Goal: Ask a question

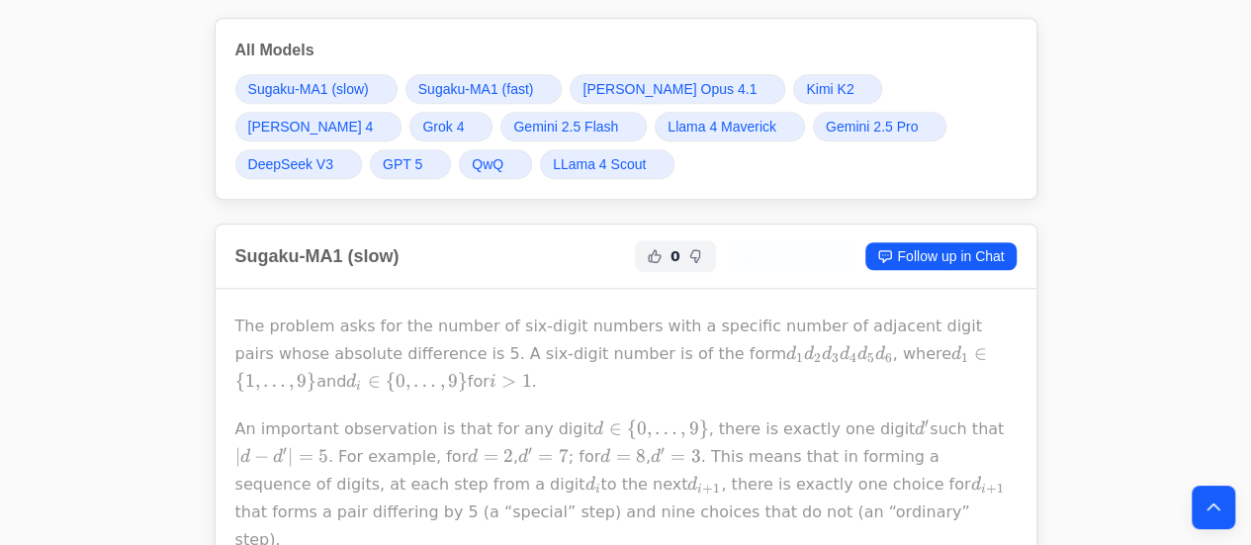
scroll to position [490, 0]
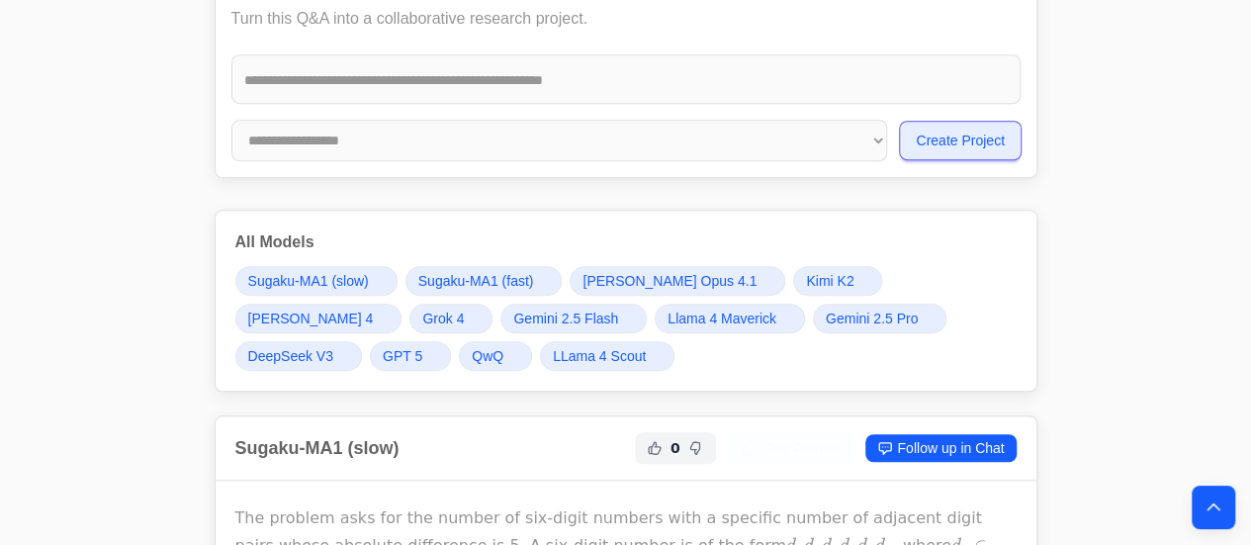
drag, startPoint x: 233, startPoint y: 183, endPoint x: 369, endPoint y: 231, distance: 143.9
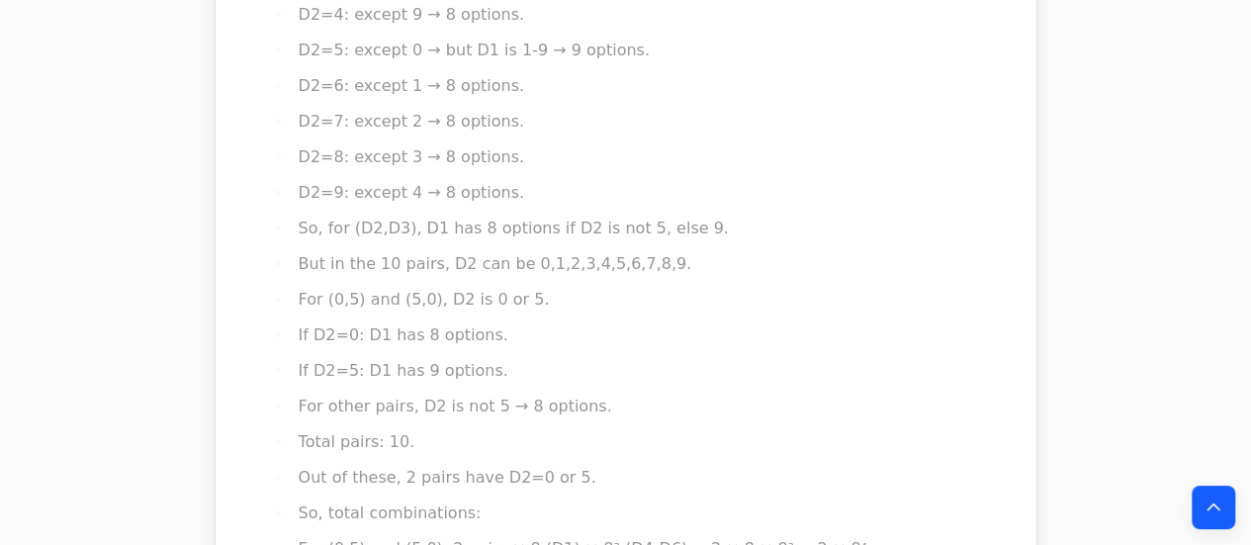
scroll to position [22923, 0]
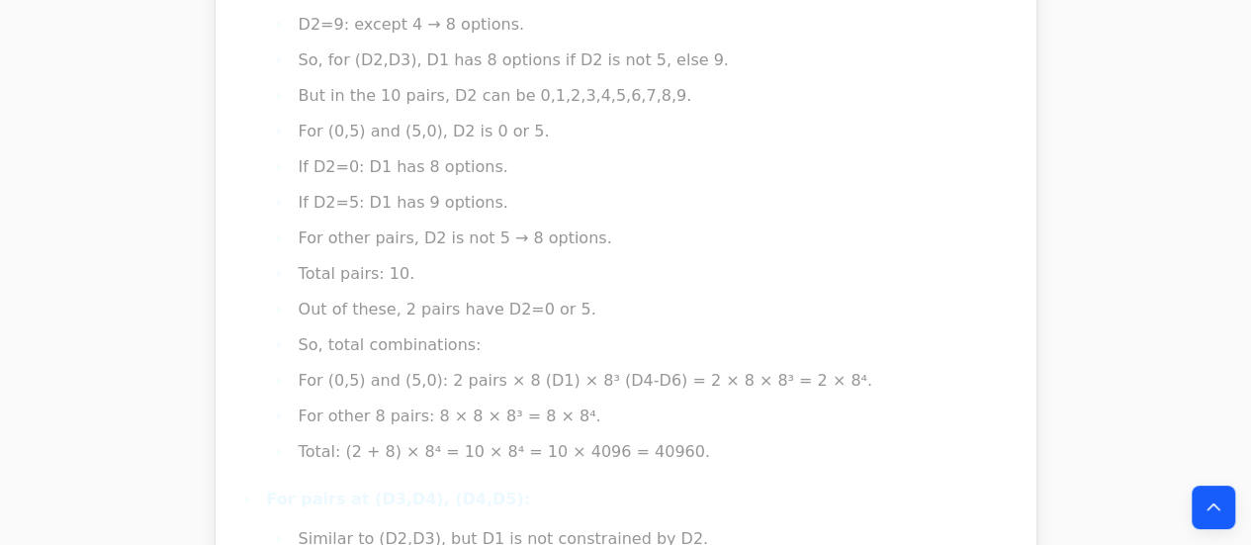
drag, startPoint x: 225, startPoint y: 72, endPoint x: 799, endPoint y: 355, distance: 639.4
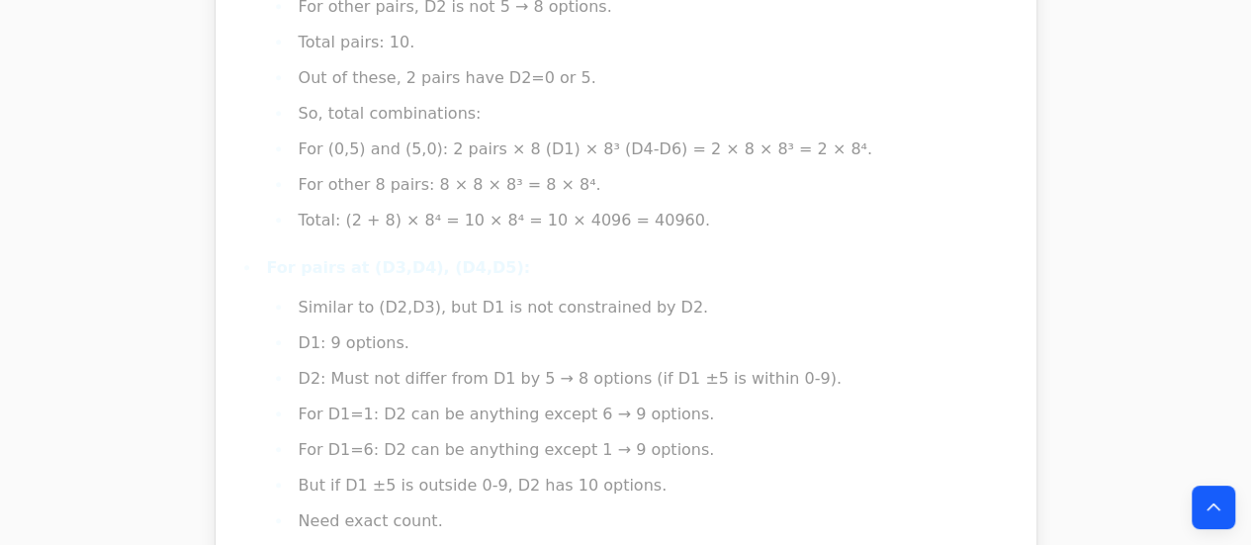
copy div "Sugaku-MA1 (slow) 0 Dig Deeper Follow up in Chat The problem asks for the numbe…"
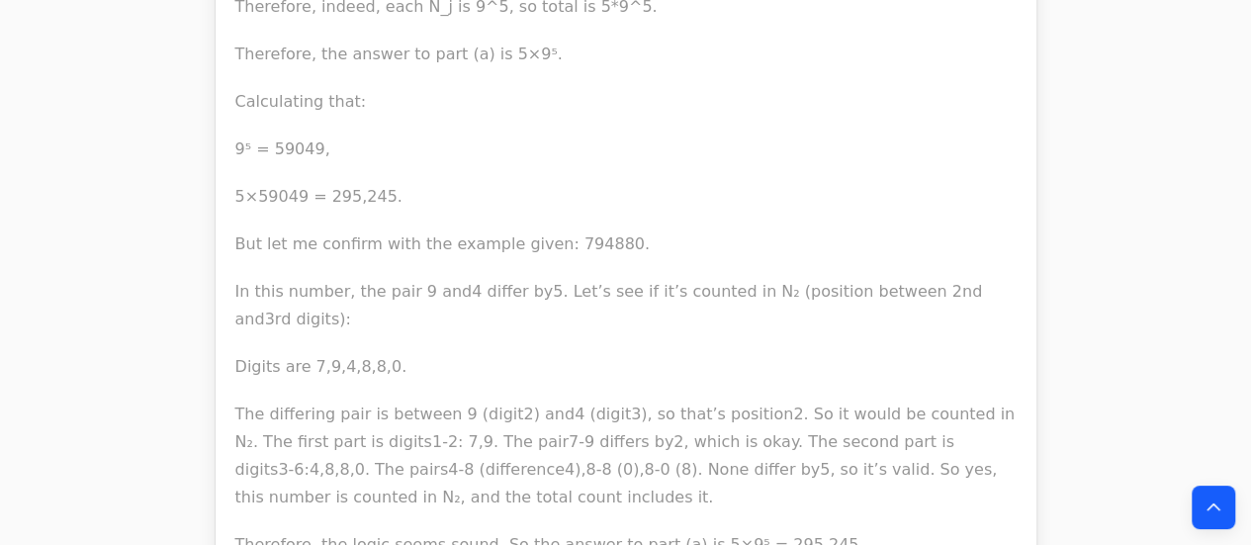
scroll to position [57195, 0]
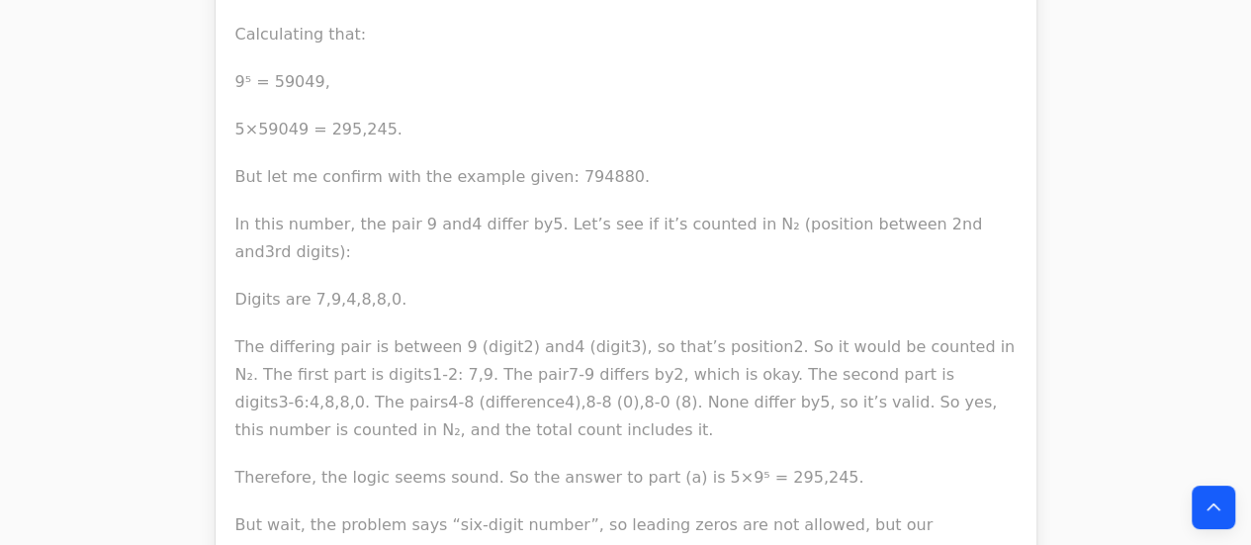
drag, startPoint x: 223, startPoint y: 98, endPoint x: 544, endPoint y: 335, distance: 398.7
copy div "LLama 4 Scout 0 Dig Deeper Follow up in Chat Step 1: Understand the problem and…"
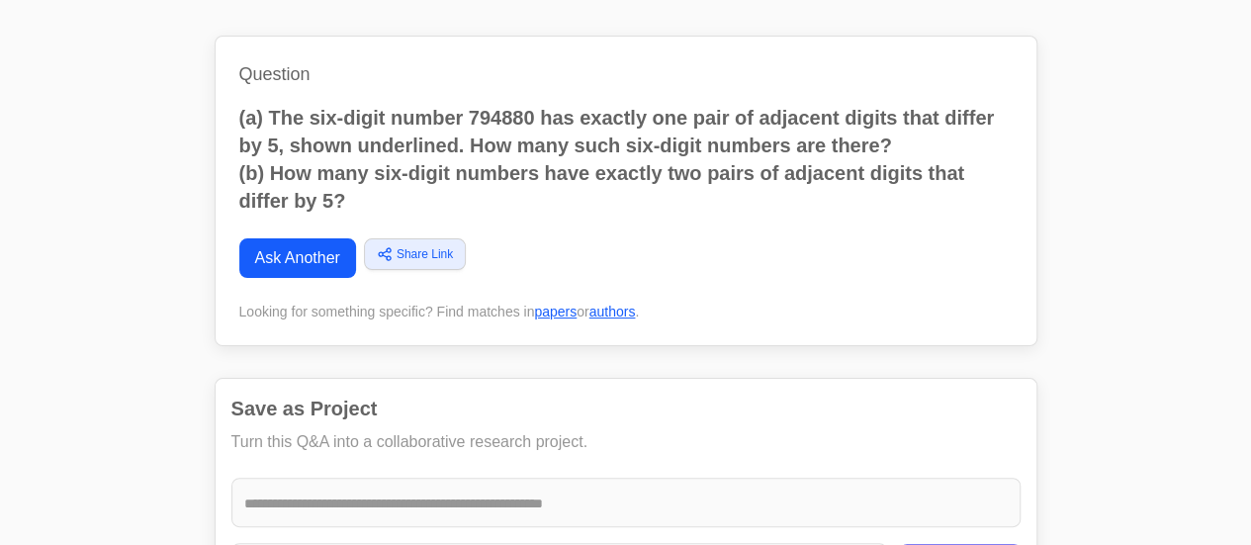
scroll to position [0, 0]
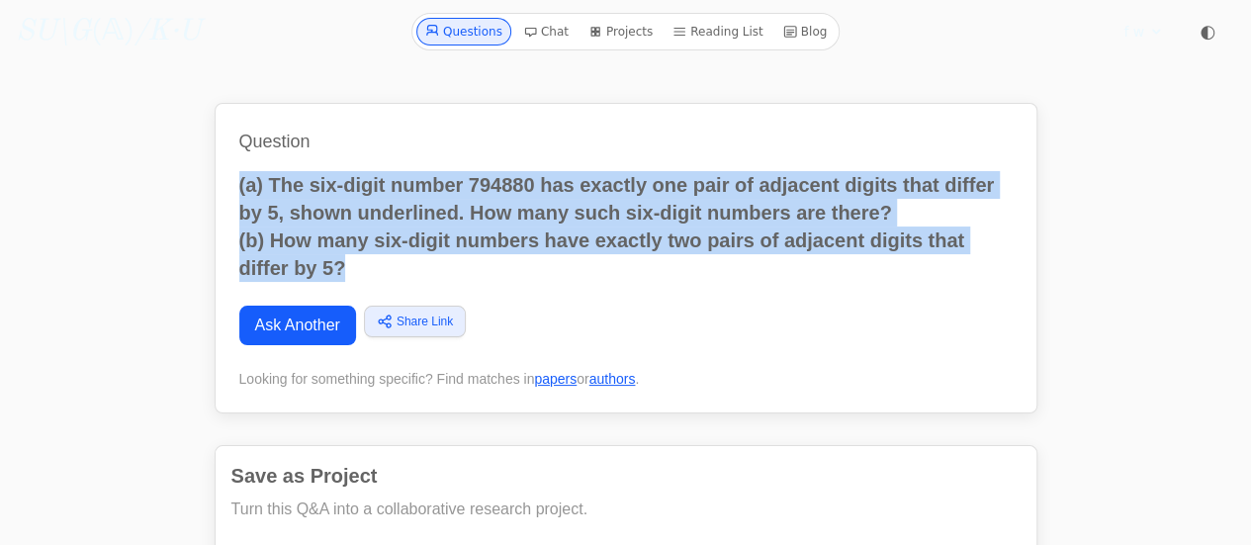
drag, startPoint x: 376, startPoint y: 257, endPoint x: 187, endPoint y: 195, distance: 198.9
copy h2 "(a) The six-digit number 794880 has exactly one pair of adjacent digits that di…"
click at [304, 335] on link "Ask Another" at bounding box center [297, 326] width 117 height 40
click at [299, 328] on link "Ask Another" at bounding box center [297, 326] width 117 height 40
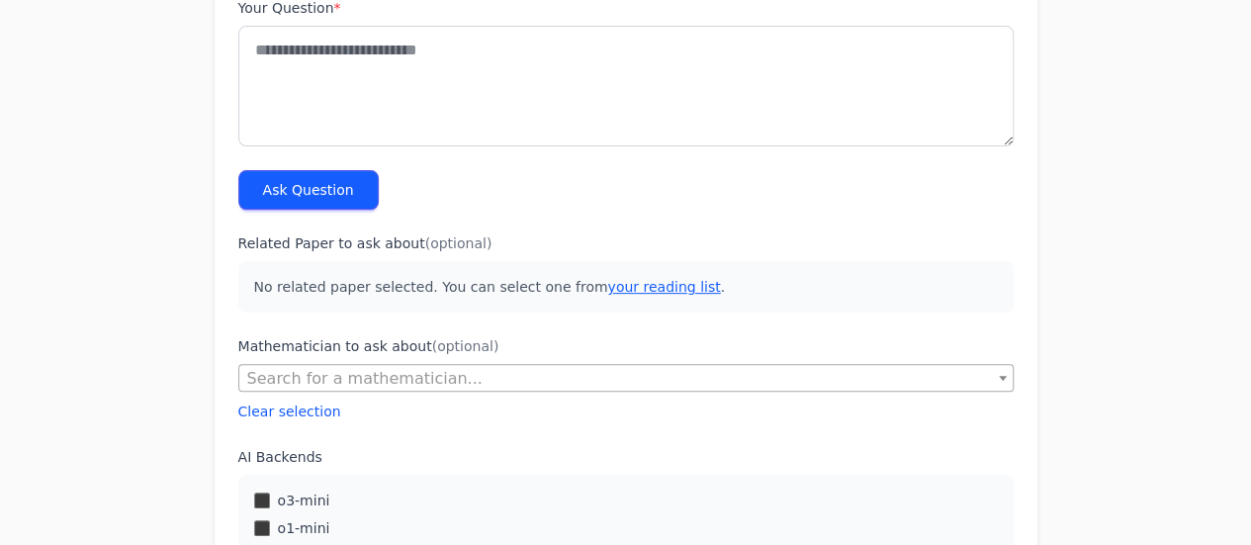
scroll to position [223, 0]
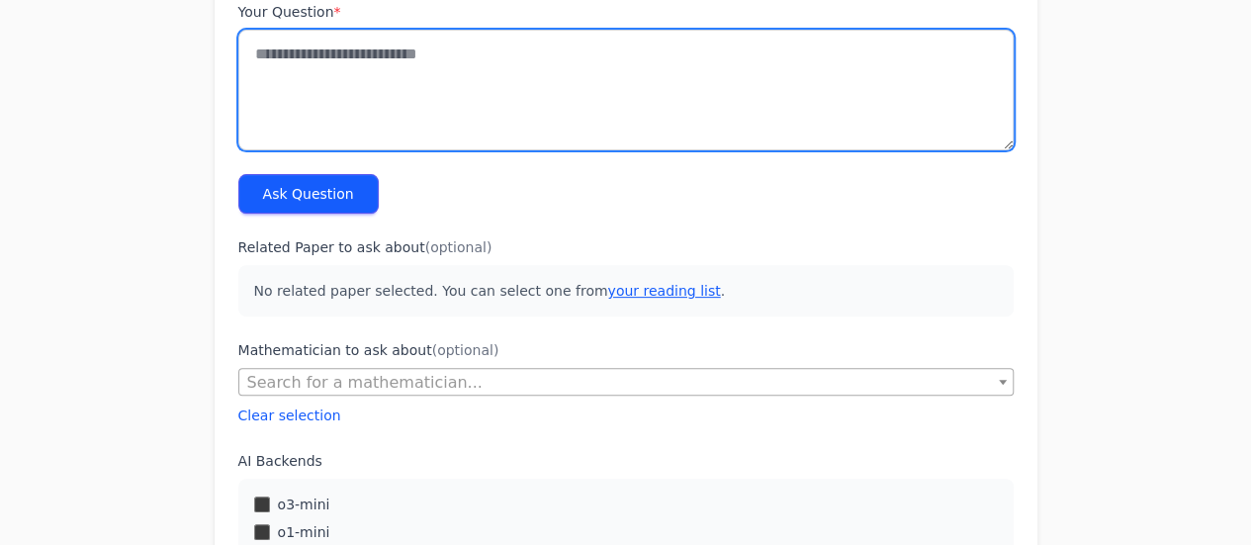
click at [427, 100] on textarea "Your Question *" at bounding box center [625, 90] width 775 height 121
paste textarea "**********"
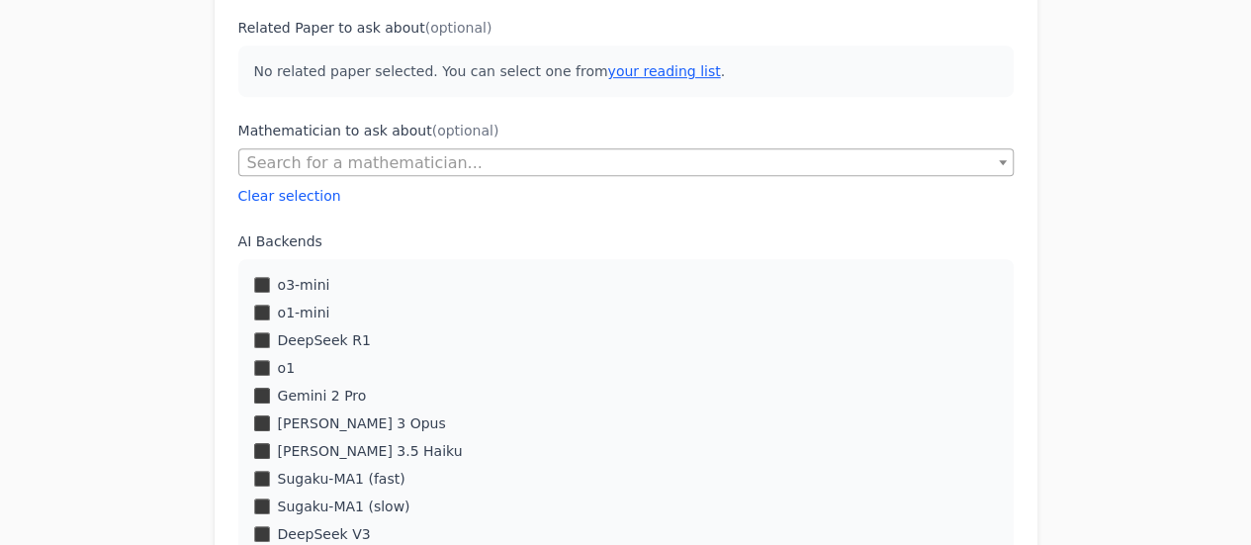
scroll to position [444, 0]
type textarea "**********"
click at [316, 283] on label "o3-mini" at bounding box center [304, 284] width 52 height 20
click at [289, 312] on label "o1-mini" at bounding box center [304, 312] width 52 height 20
click at [325, 338] on label "DeepSeek R1" at bounding box center [324, 339] width 93 height 20
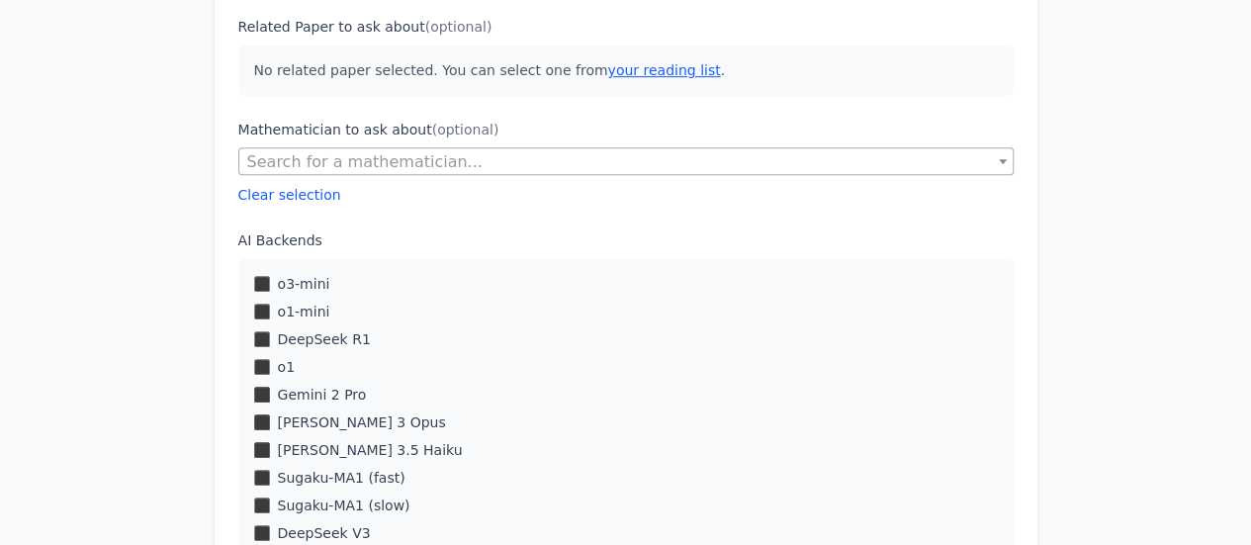
click at [290, 366] on label "o1" at bounding box center [286, 367] width 17 height 20
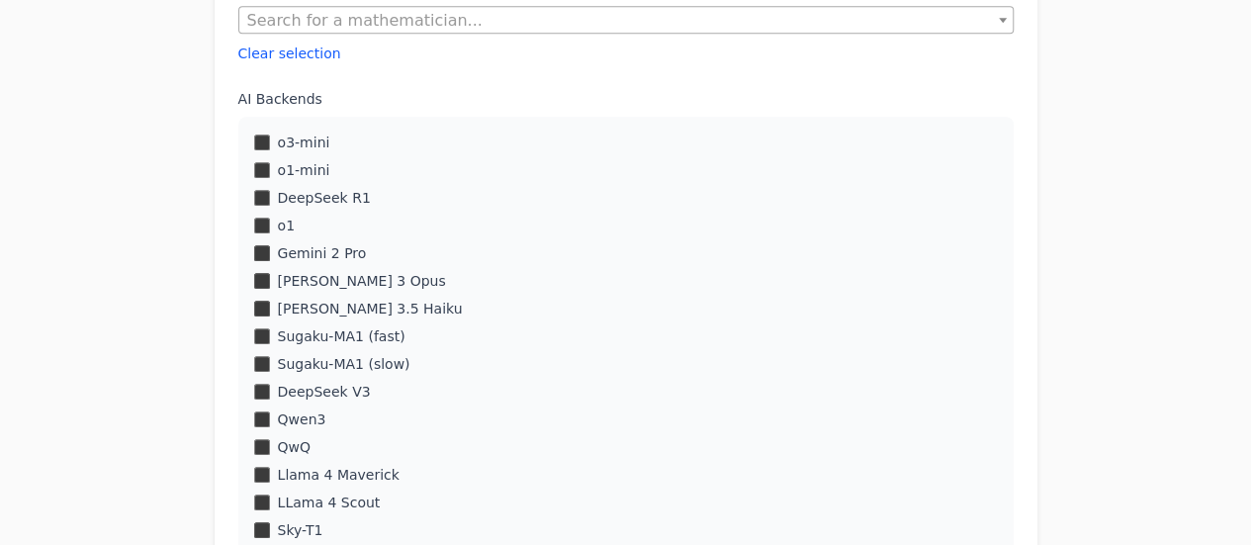
scroll to position [593, 0]
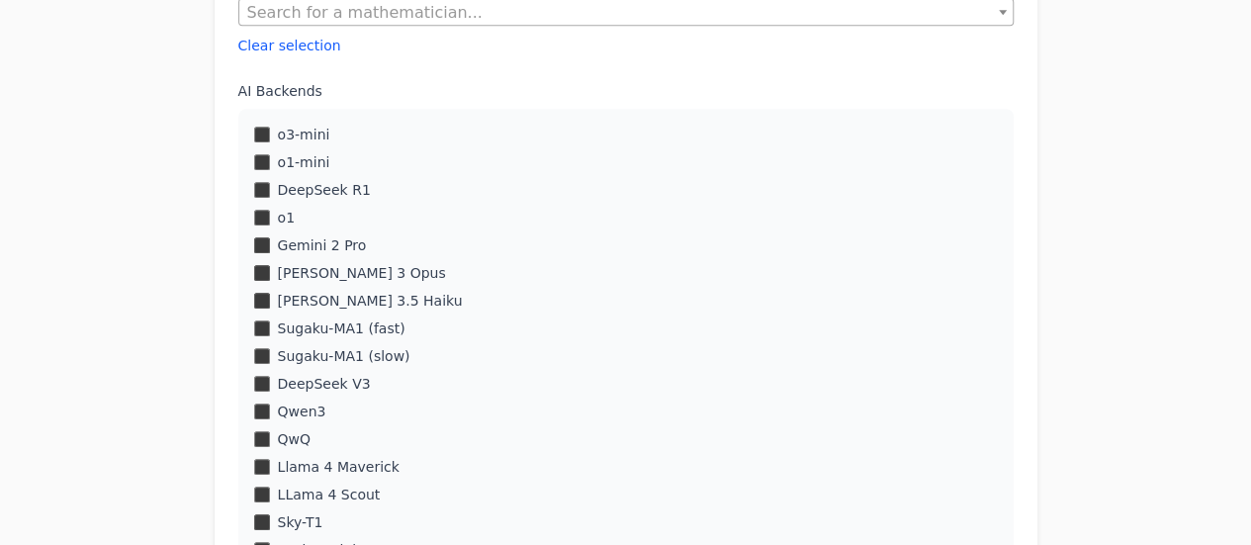
click at [308, 413] on label "Qwen3" at bounding box center [302, 411] width 48 height 20
click at [302, 439] on label "QwQ" at bounding box center [295, 439] width 34 height 20
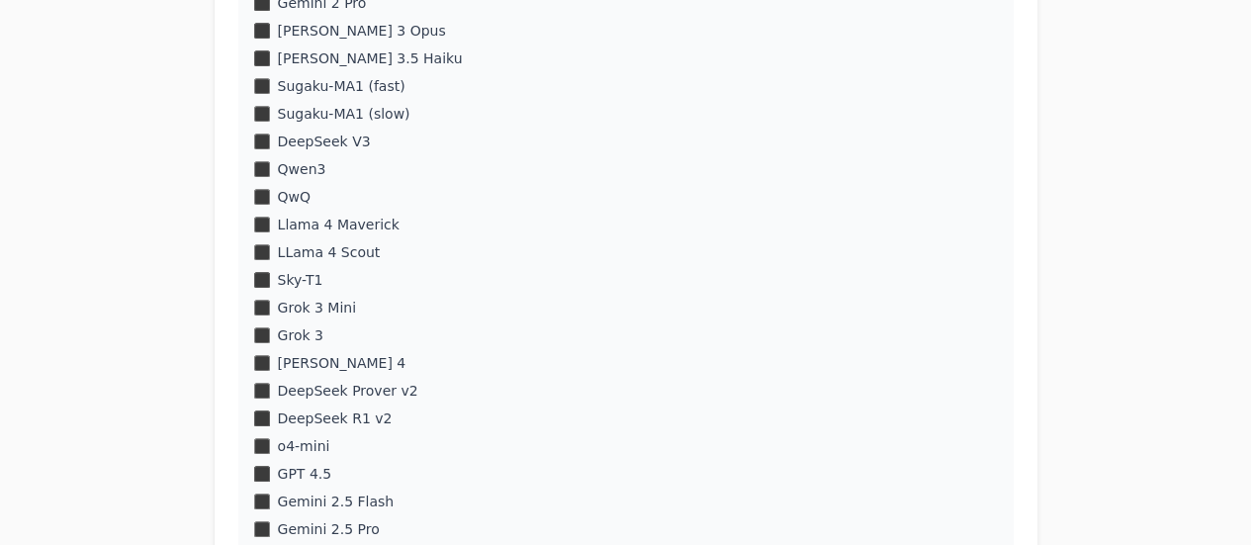
scroll to position [839, 0]
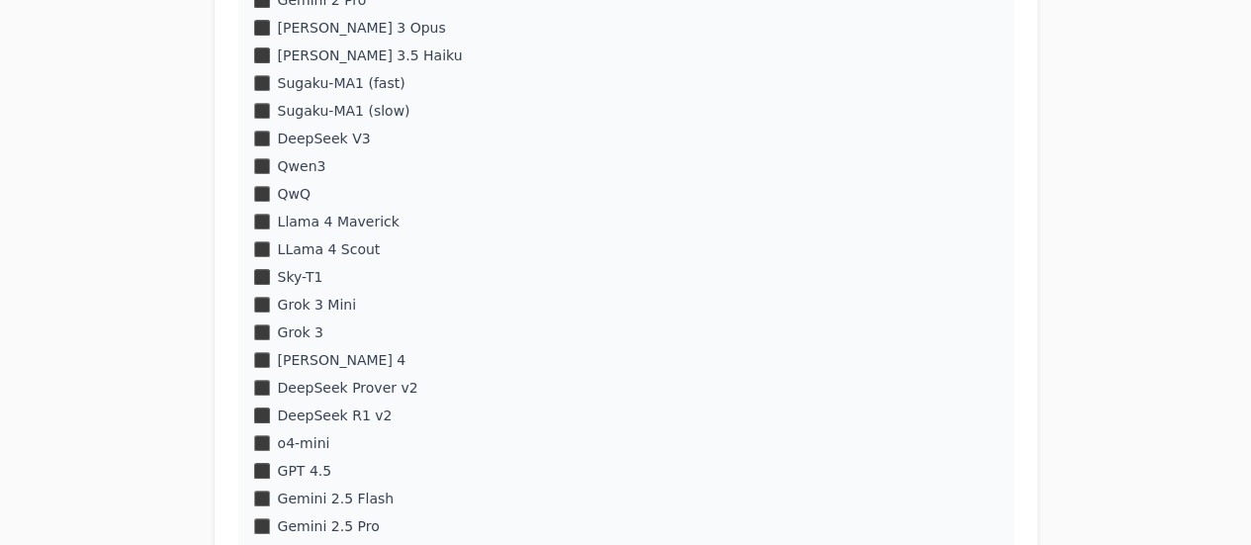
click at [340, 328] on div "Grok 3" at bounding box center [626, 332] width 744 height 20
click at [332, 307] on label "Grok 3 Mini" at bounding box center [317, 305] width 79 height 20
click at [309, 332] on label "Grok 3" at bounding box center [300, 332] width 45 height 20
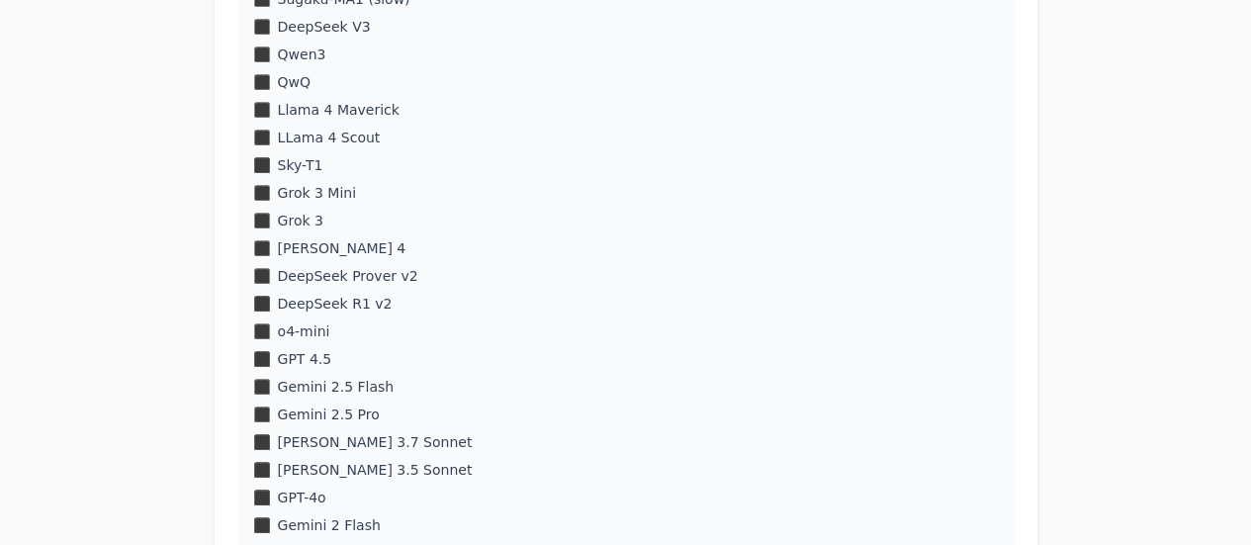
scroll to position [951, 0]
click at [384, 276] on label "DeepSeek Prover v2" at bounding box center [348, 275] width 140 height 20
click at [384, 277] on label "DeepSeek Prover v2" at bounding box center [348, 275] width 140 height 20
click at [384, 277] on label "DeepSeek Prover v2" at bounding box center [348, 277] width 140 height 20
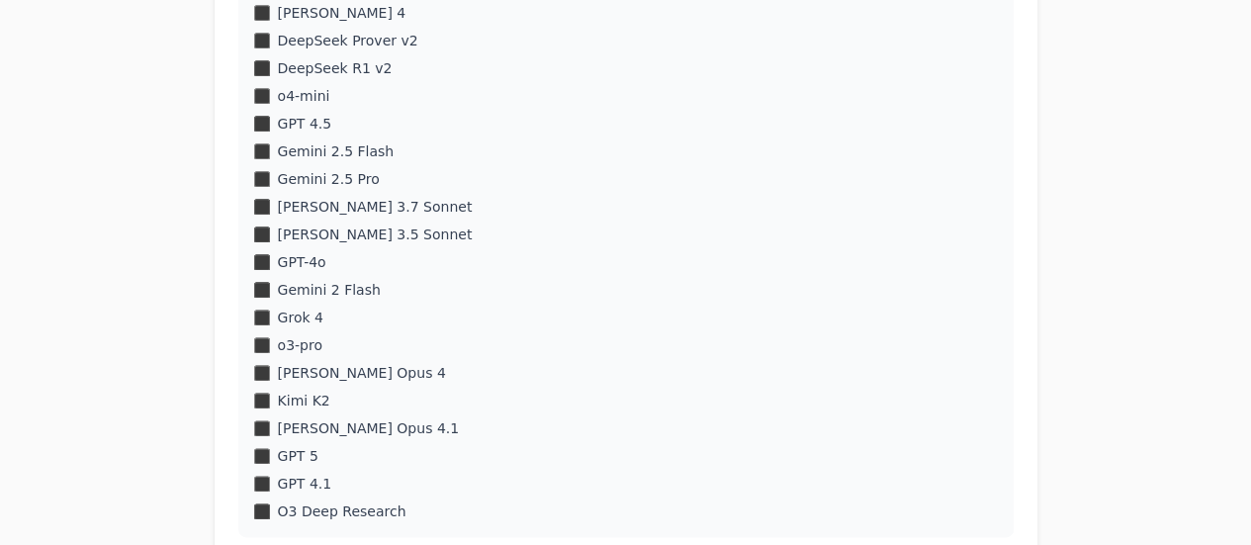
scroll to position [1191, 0]
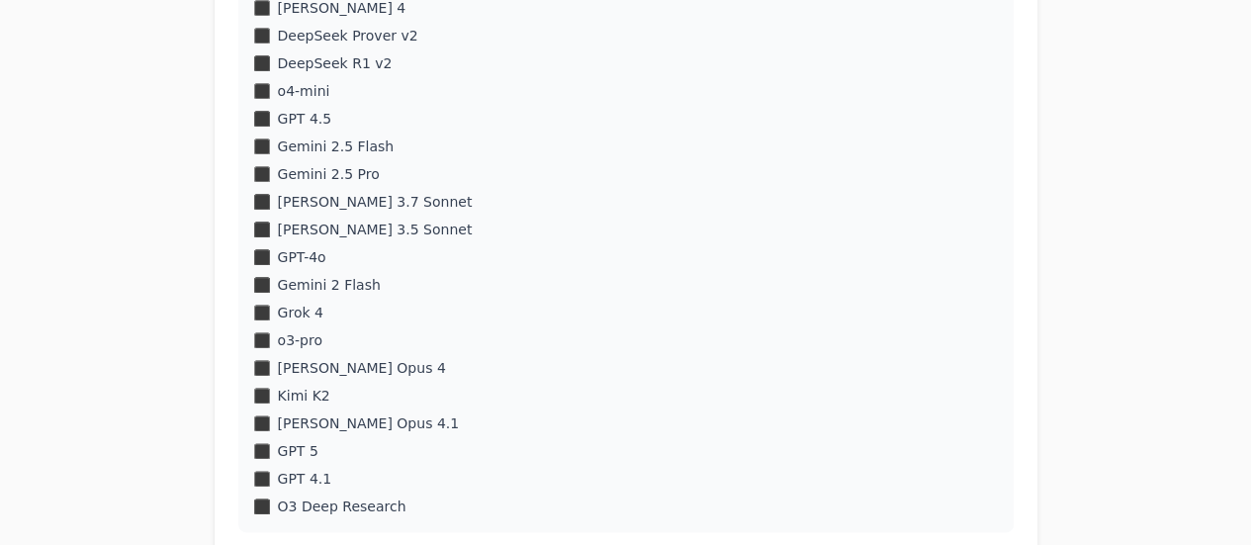
click at [309, 340] on label "o3-pro" at bounding box center [300, 340] width 44 height 20
click at [303, 479] on label "GPT 4.1" at bounding box center [305, 479] width 54 height 20
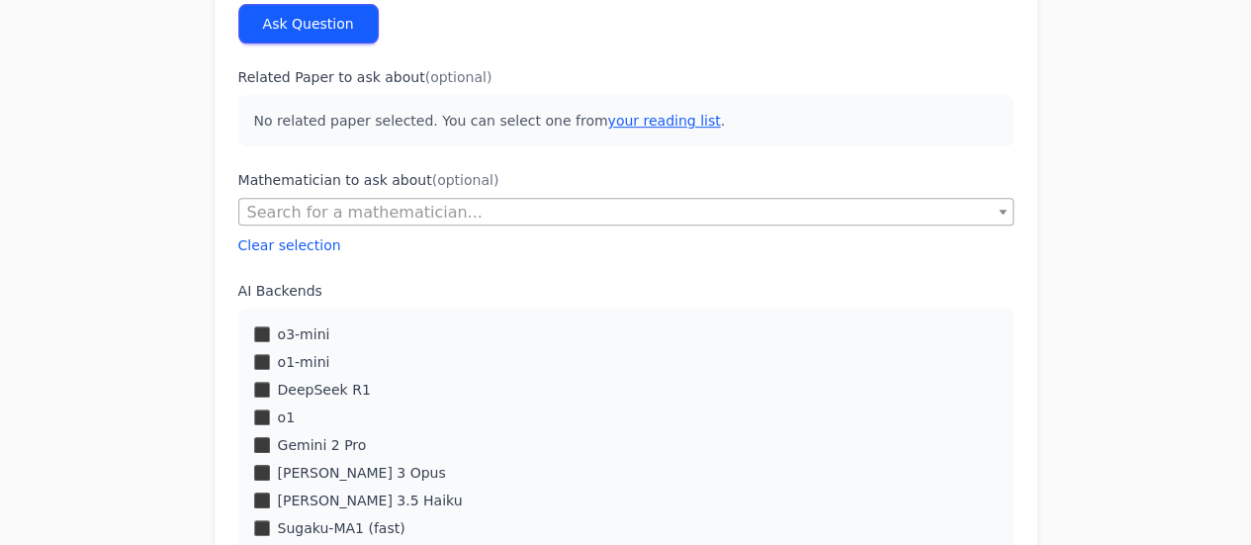
scroll to position [0, 0]
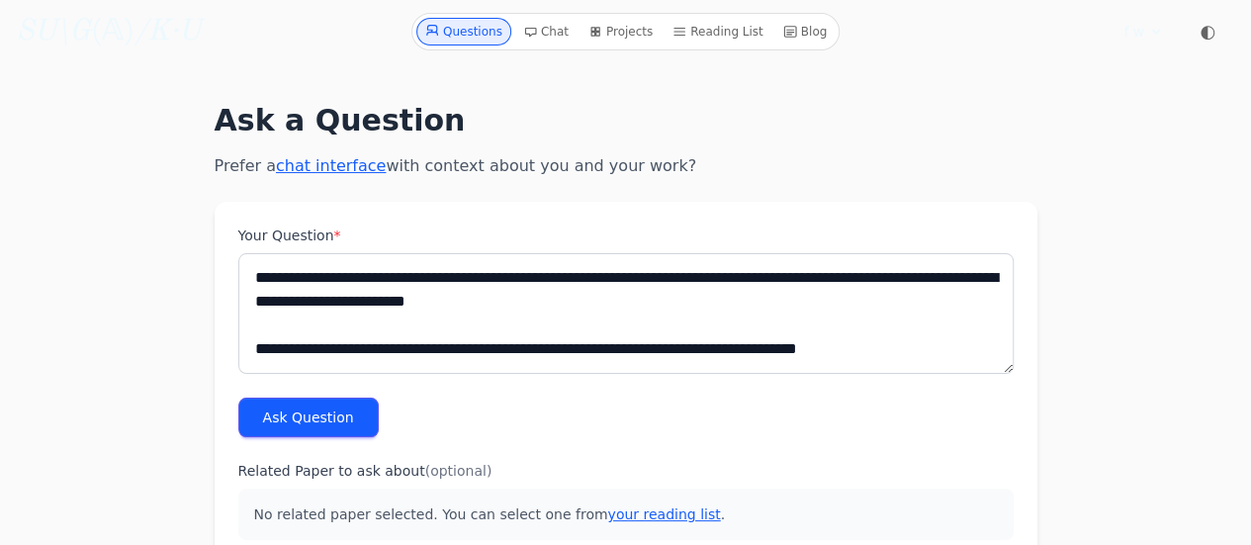
click at [352, 422] on button "Ask Question" at bounding box center [308, 418] width 140 height 40
